Goal: Task Accomplishment & Management: Use online tool/utility

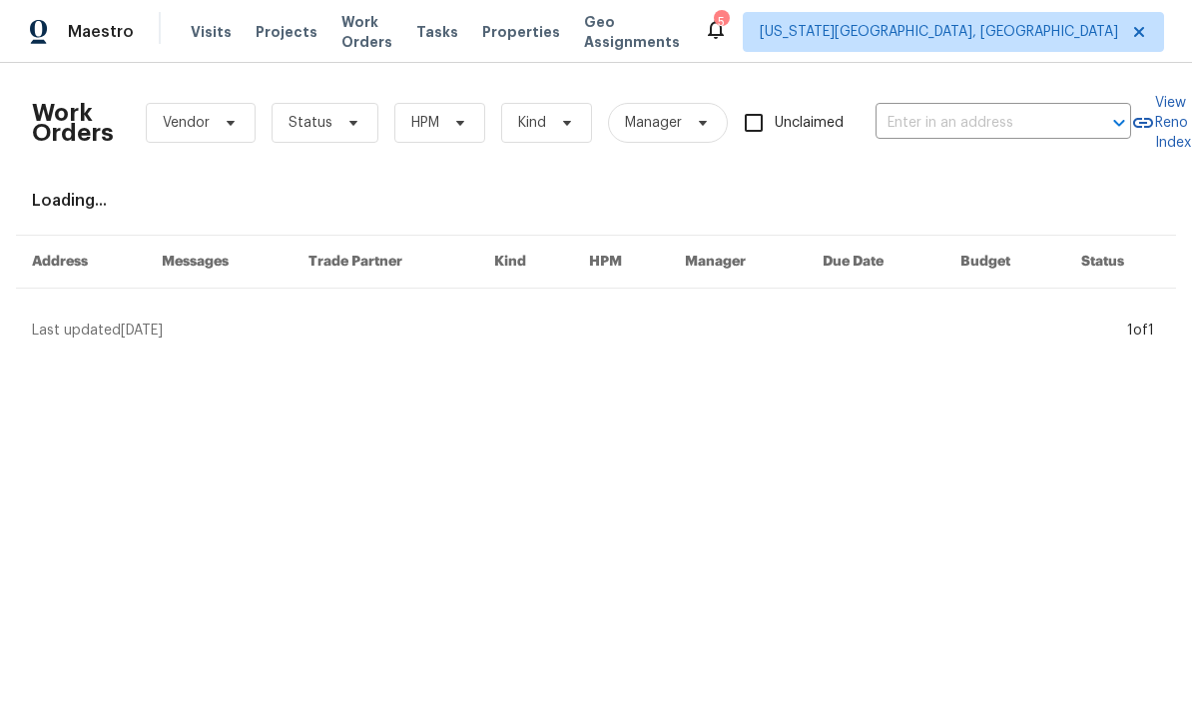
click at [392, 34] on span "Work Orders" at bounding box center [366, 32] width 51 height 40
click at [358, 131] on span "Status" at bounding box center [325, 123] width 107 height 40
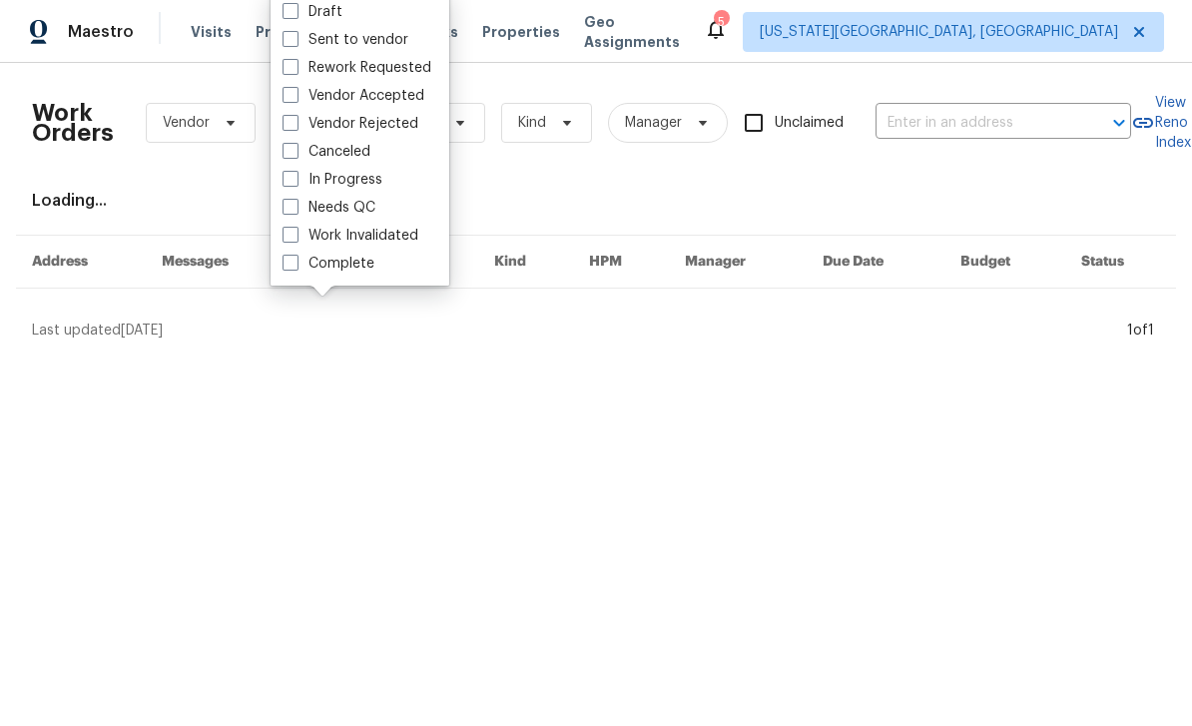
click at [294, 211] on span at bounding box center [291, 207] width 16 height 16
click at [294, 211] on input "Needs QC" at bounding box center [289, 204] width 13 height 13
checkbox input "true"
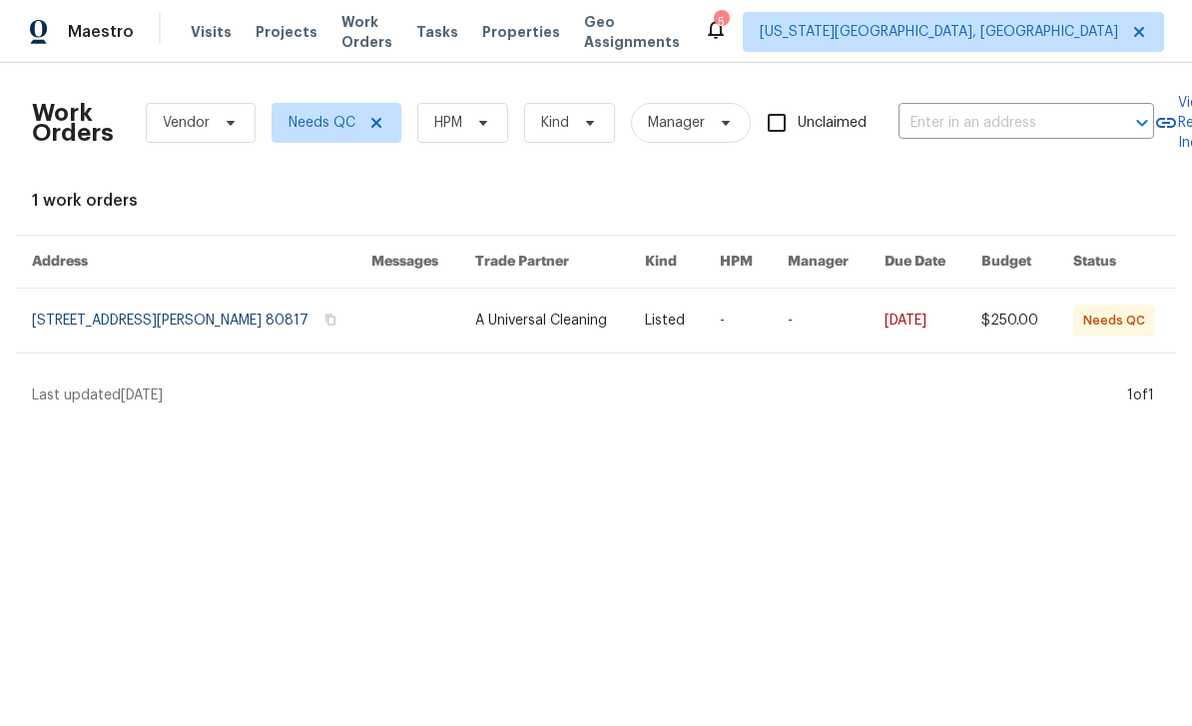
click at [558, 318] on link at bounding box center [560, 321] width 171 height 64
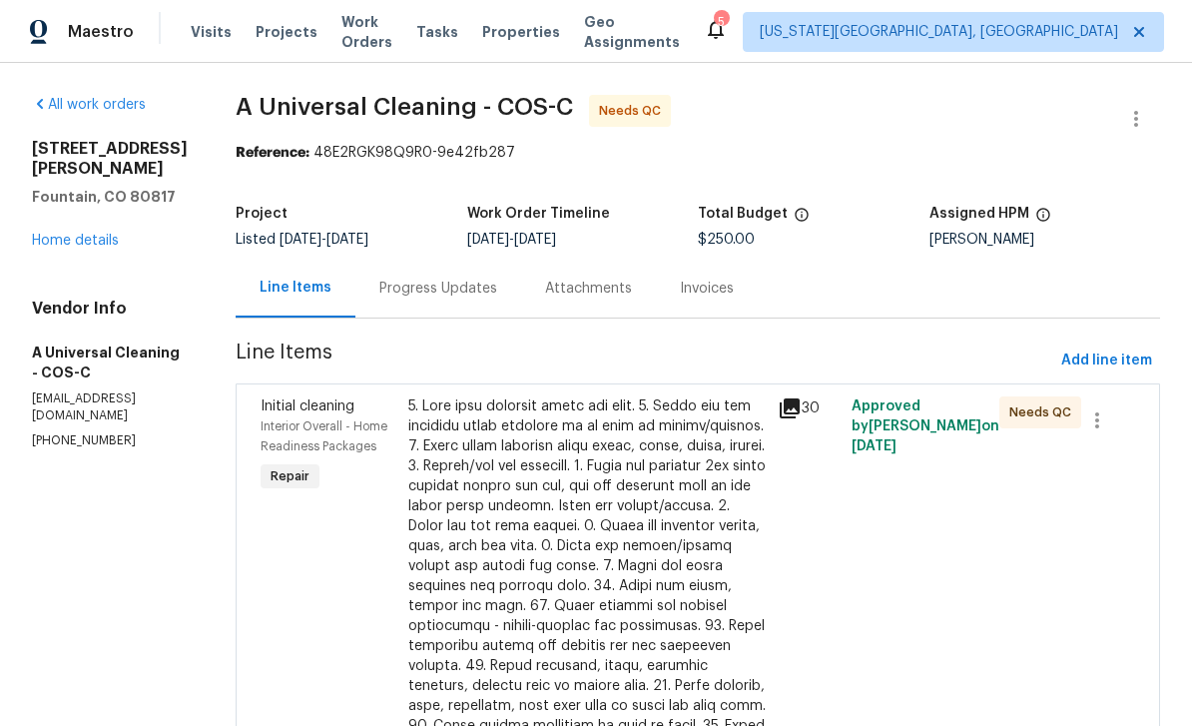
click at [639, 544] on div at bounding box center [586, 655] width 357 height 519
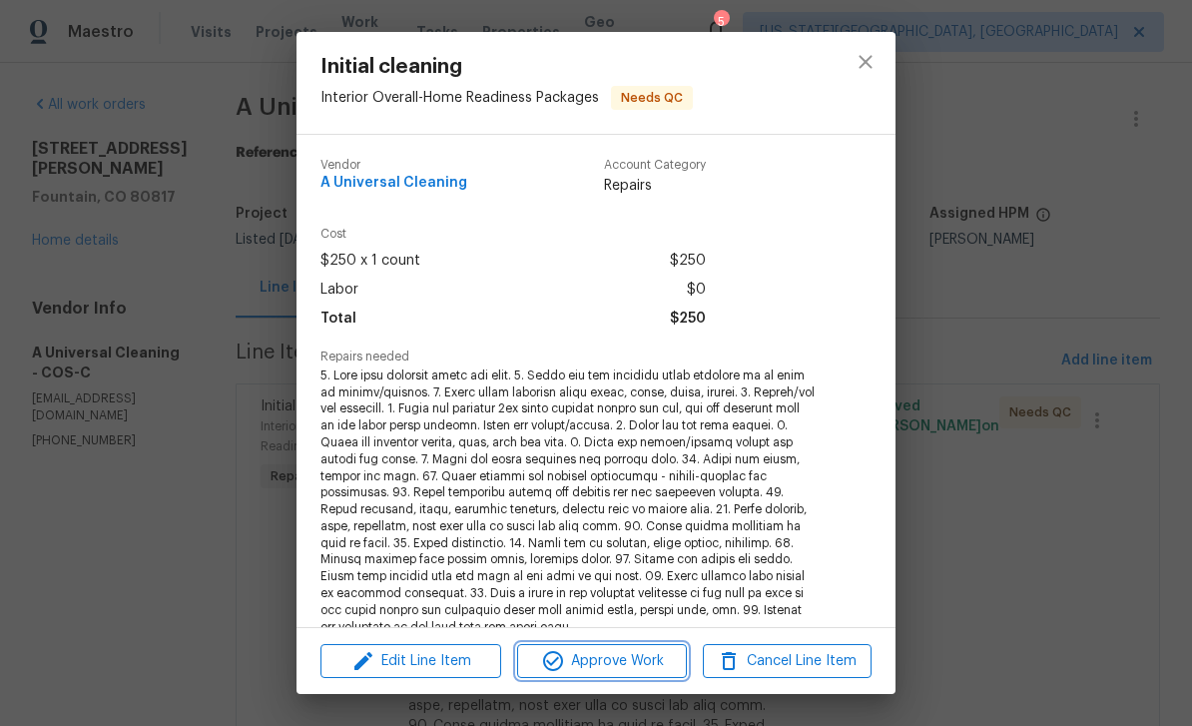
click at [657, 662] on span "Approve Work" at bounding box center [601, 661] width 157 height 25
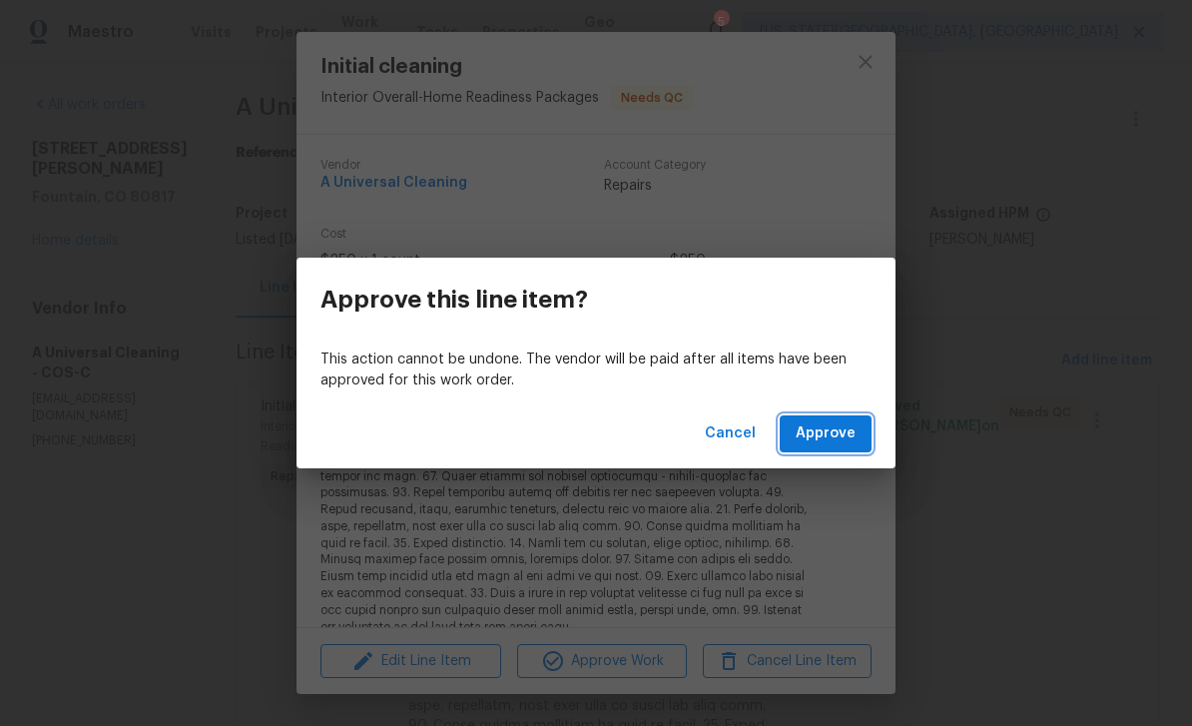
click at [865, 439] on button "Approve" at bounding box center [826, 433] width 92 height 37
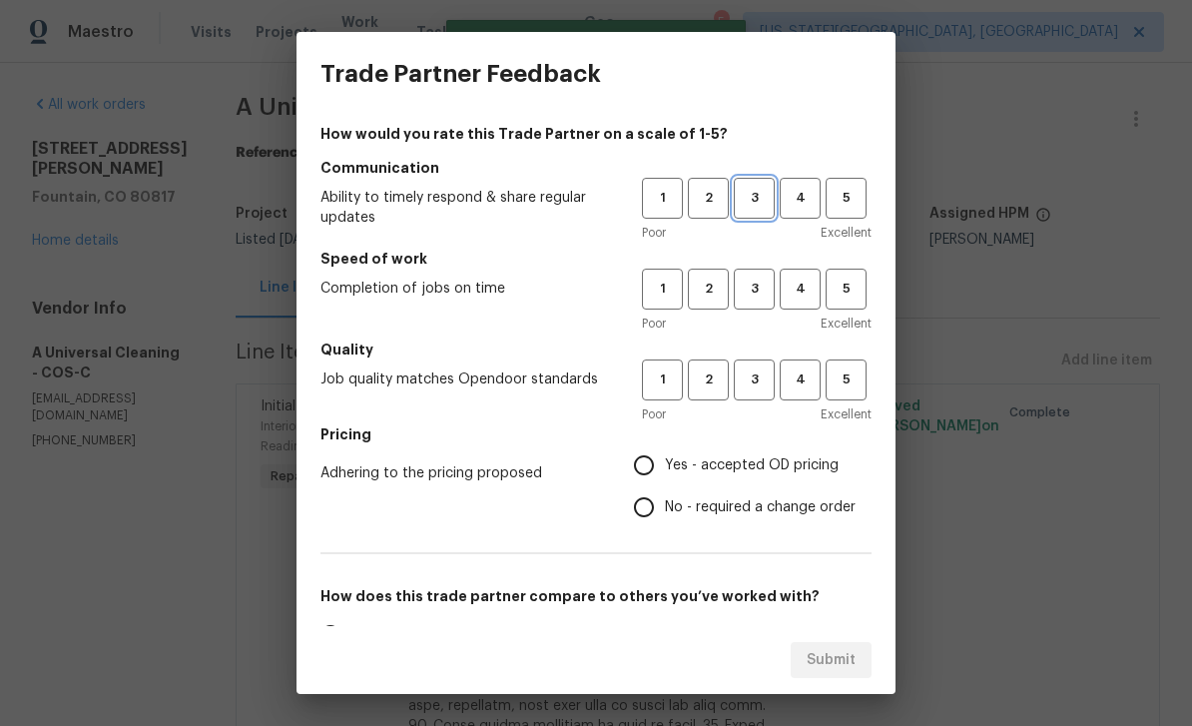
click at [765, 211] on button "3" at bounding box center [754, 198] width 41 height 41
click at [763, 292] on span "3" at bounding box center [754, 289] width 37 height 23
click at [753, 391] on button "3" at bounding box center [754, 379] width 41 height 41
click at [651, 468] on input "Yes - accepted OD pricing" at bounding box center [644, 465] width 42 height 42
radio input "true"
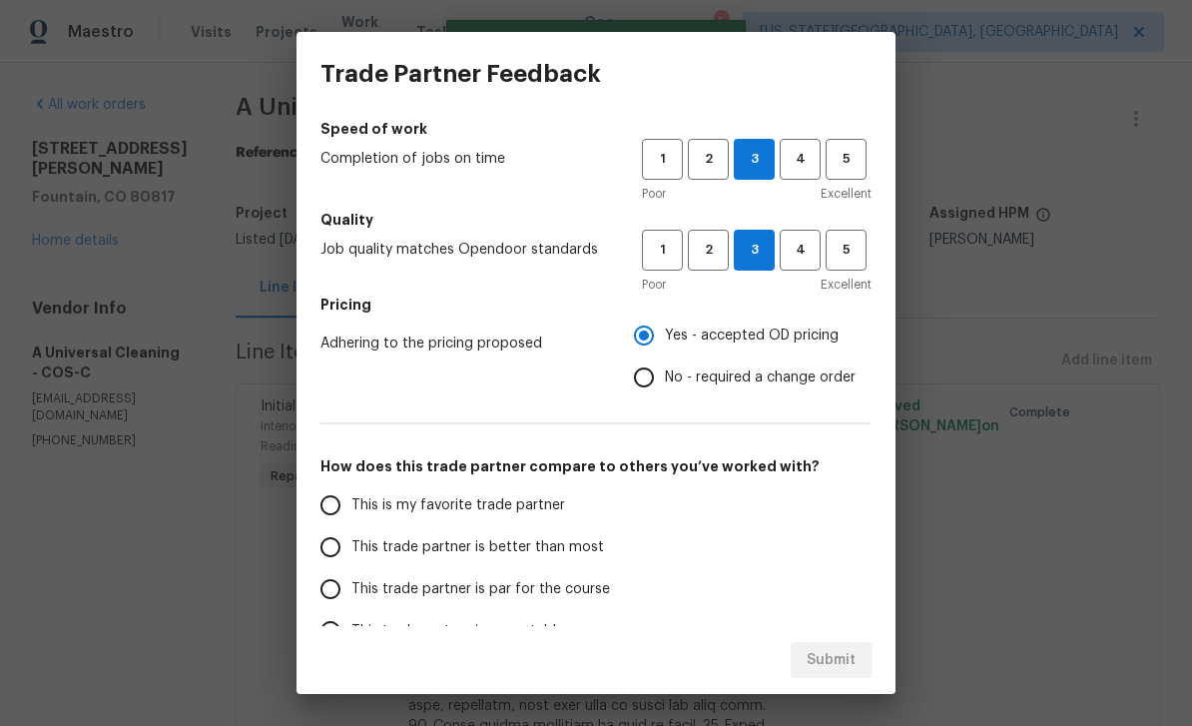
scroll to position [242, 0]
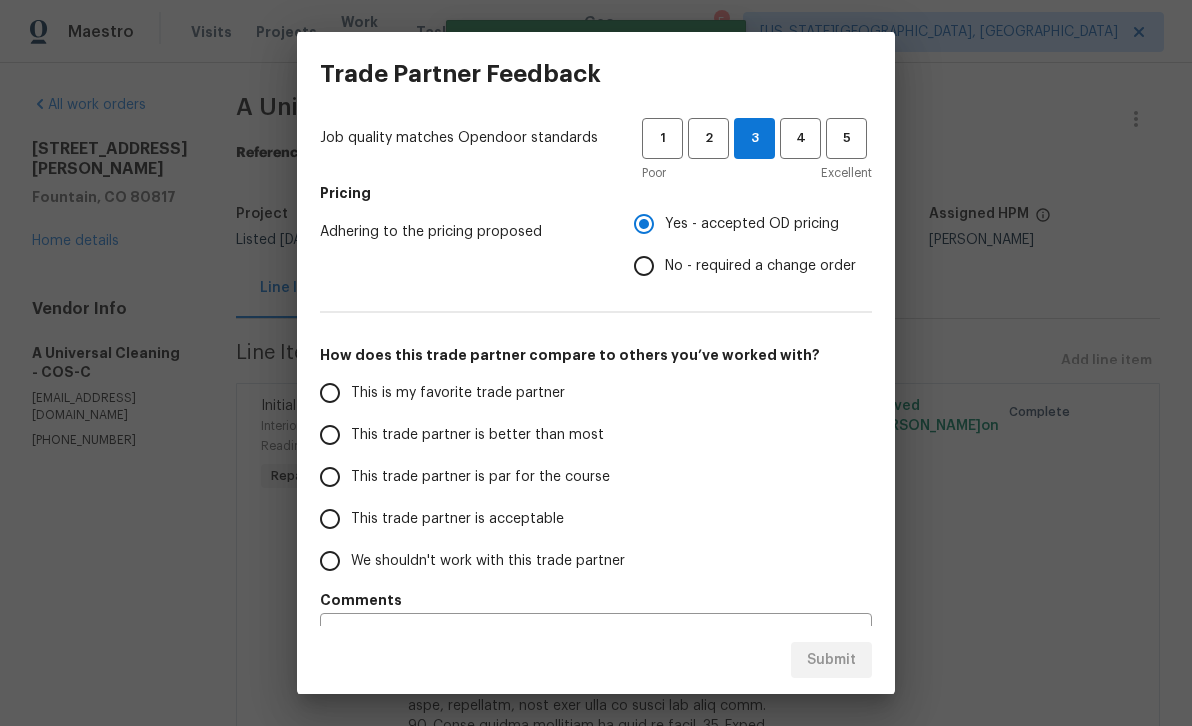
click at [364, 460] on label "This trade partner is par for the course" at bounding box center [467, 477] width 315 height 42
click at [351, 460] on input "This trade partner is par for the course" at bounding box center [331, 477] width 42 height 42
click at [837, 659] on span "Submit" at bounding box center [831, 660] width 49 height 25
radio input "true"
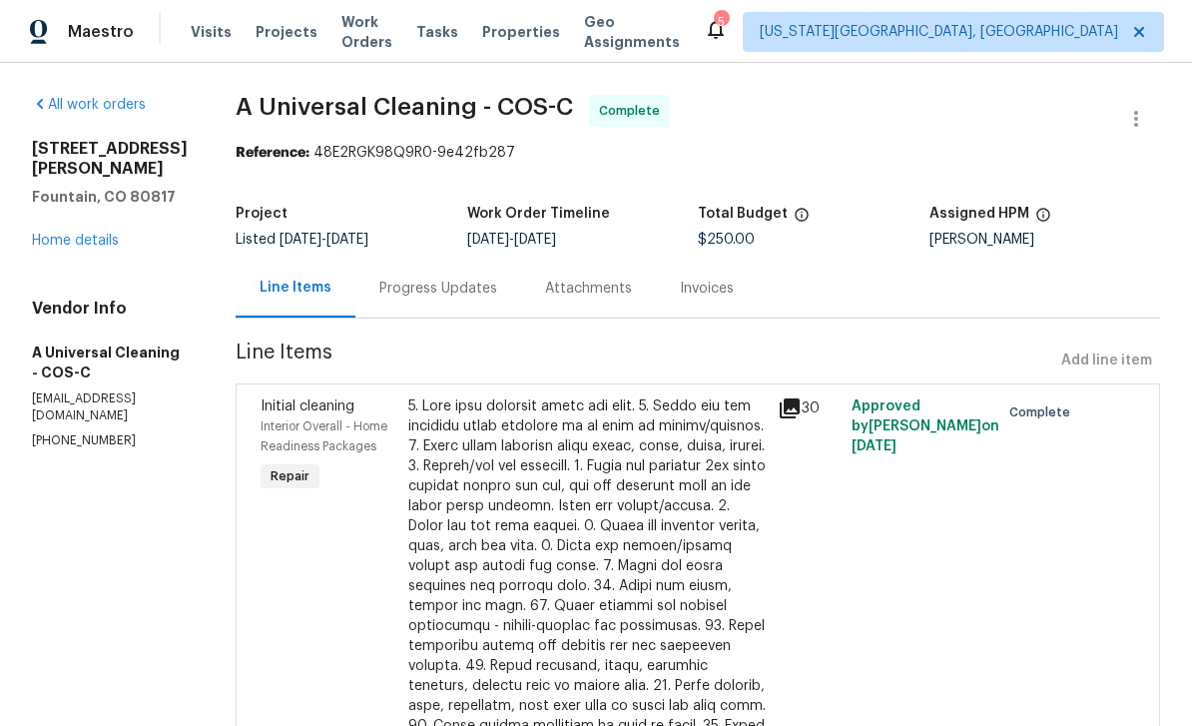
click at [540, 28] on span "Properties" at bounding box center [521, 32] width 78 height 20
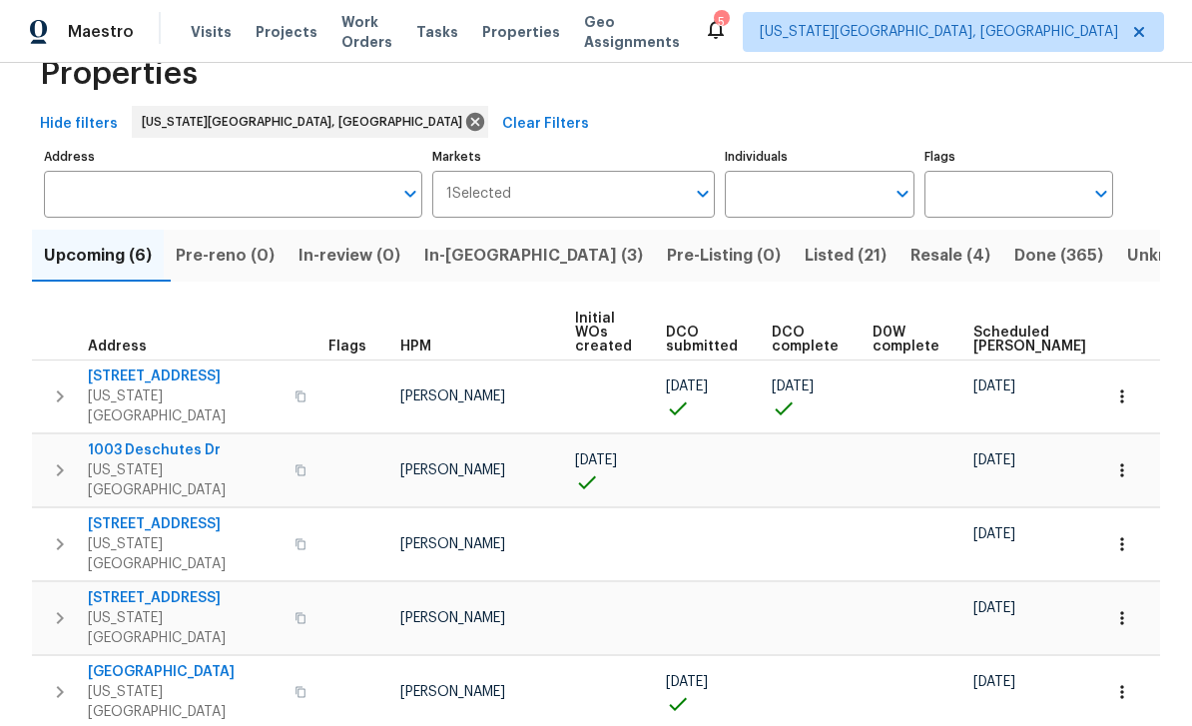
scroll to position [52, 0]
click at [911, 259] on span "Resale (4)" at bounding box center [951, 257] width 80 height 28
